Goal: Find specific page/section: Find specific page/section

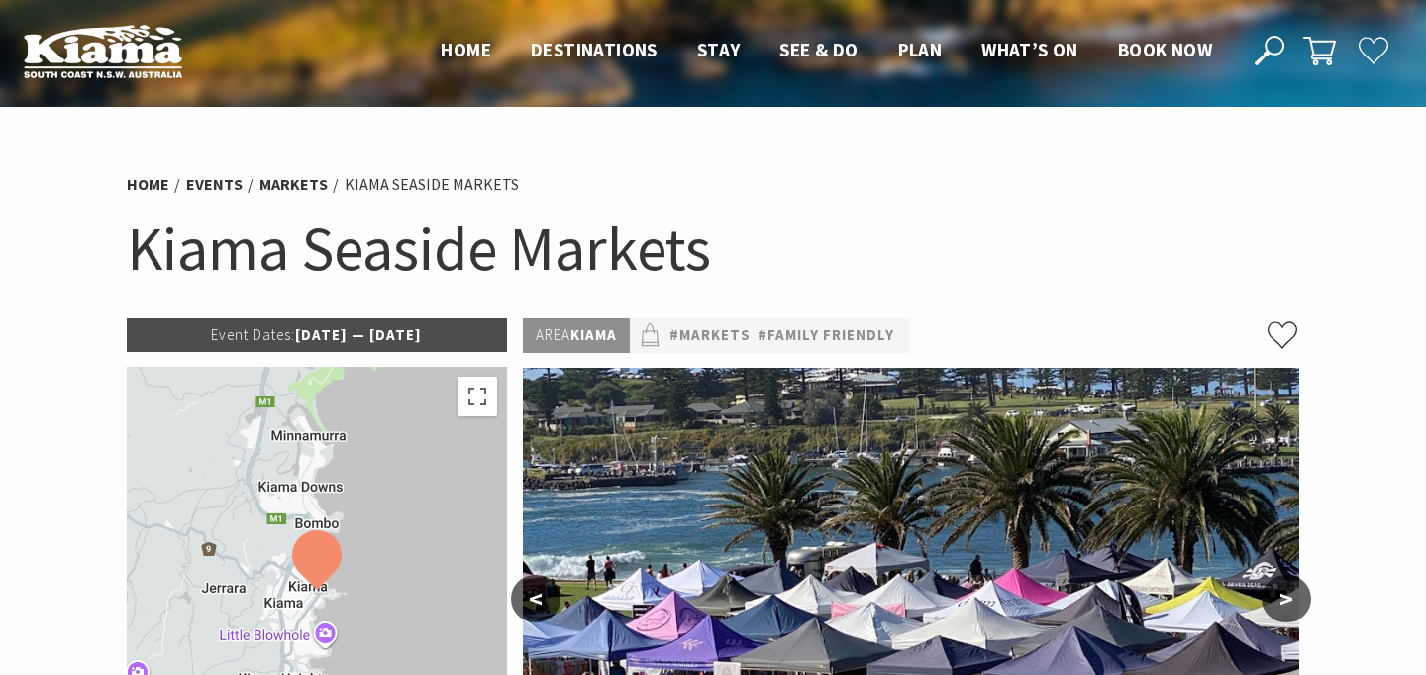
click at [1296, 614] on button ">" at bounding box center [1287, 598] width 50 height 48
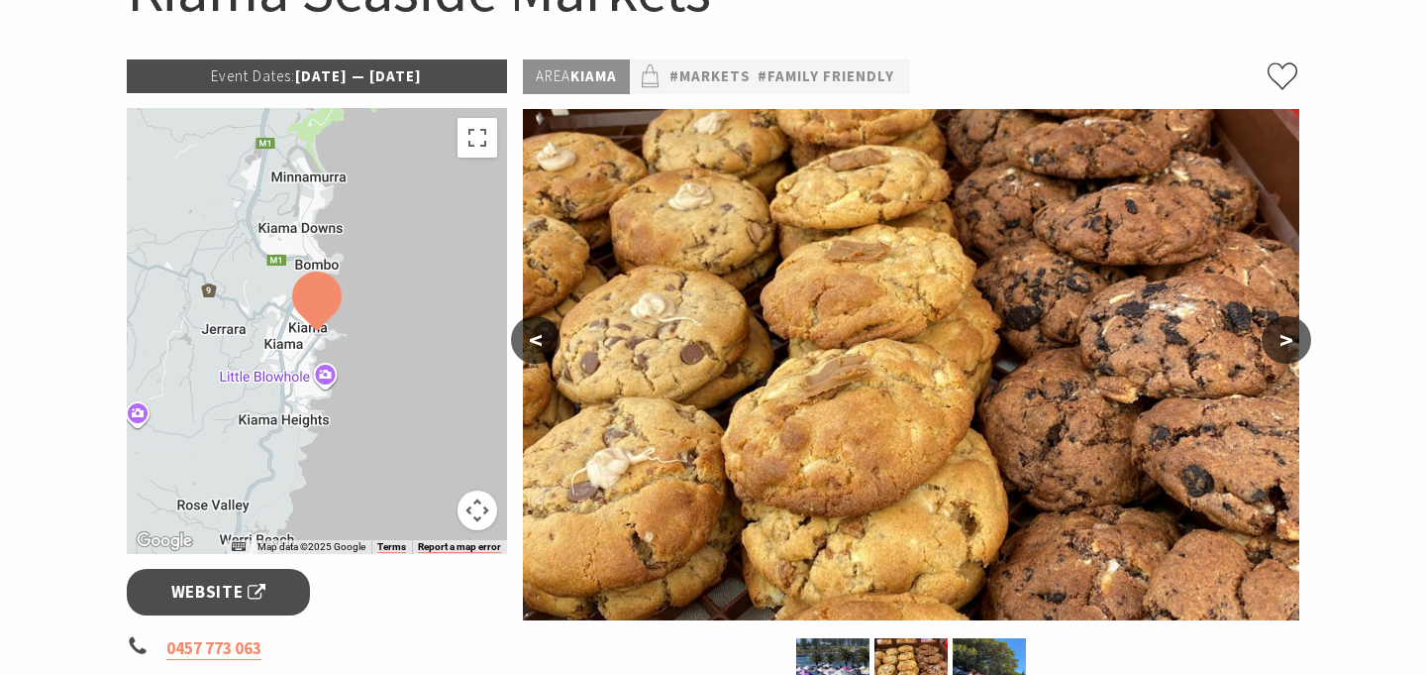
scroll to position [265, 0]
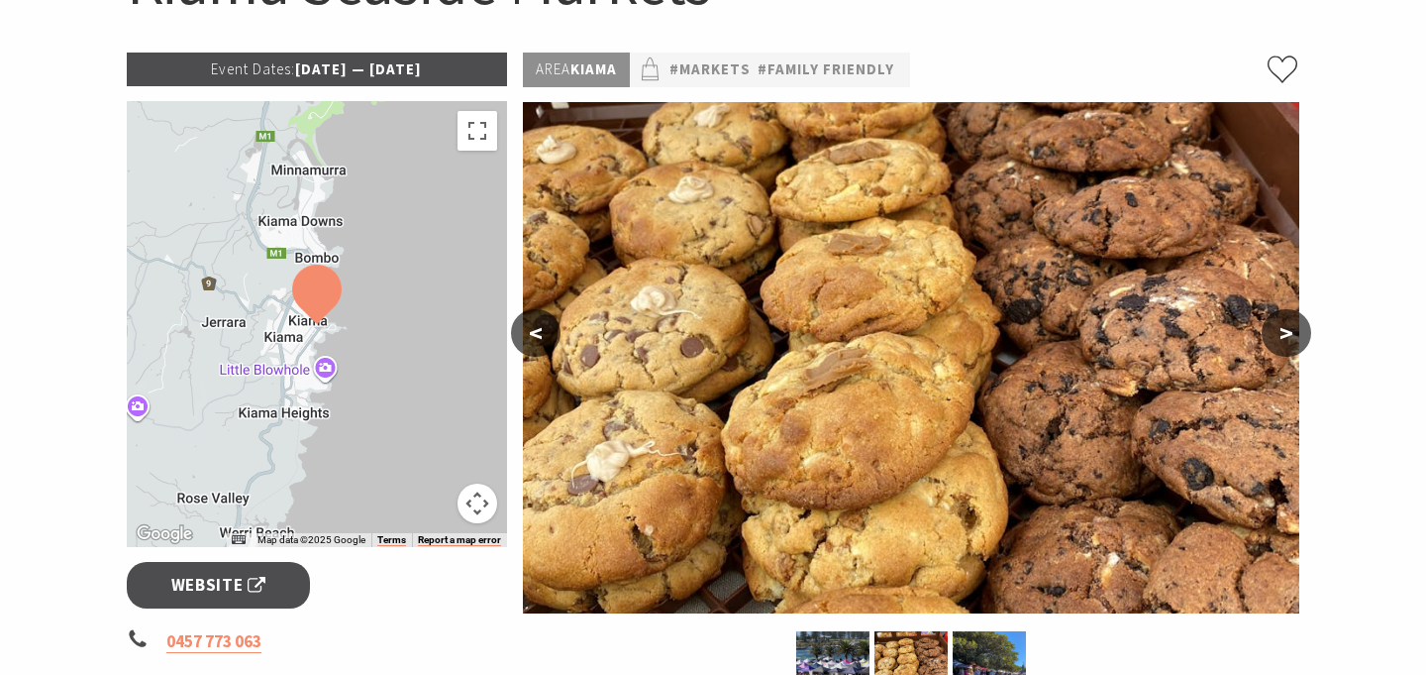
click at [1286, 336] on button ">" at bounding box center [1287, 333] width 50 height 48
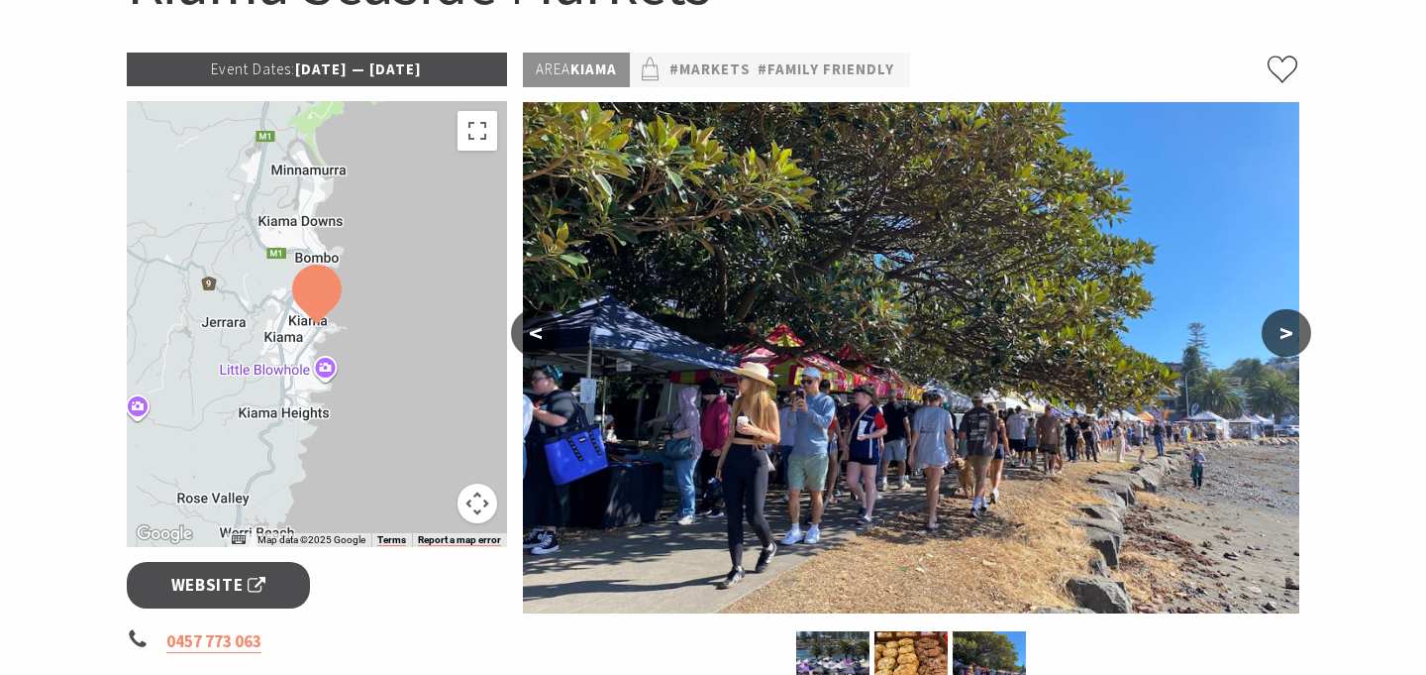
click at [1286, 336] on button ">" at bounding box center [1287, 333] width 50 height 48
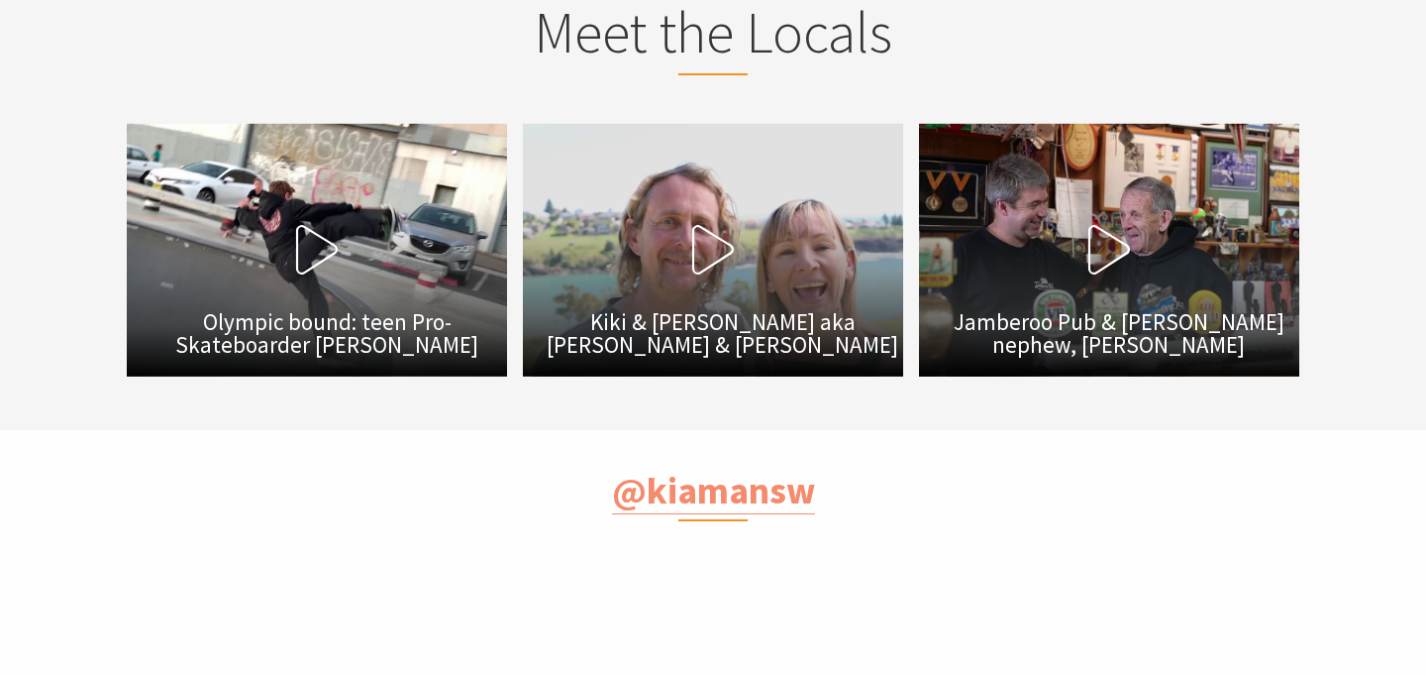
scroll to position [3156, 0]
